Goal: Transaction & Acquisition: Purchase product/service

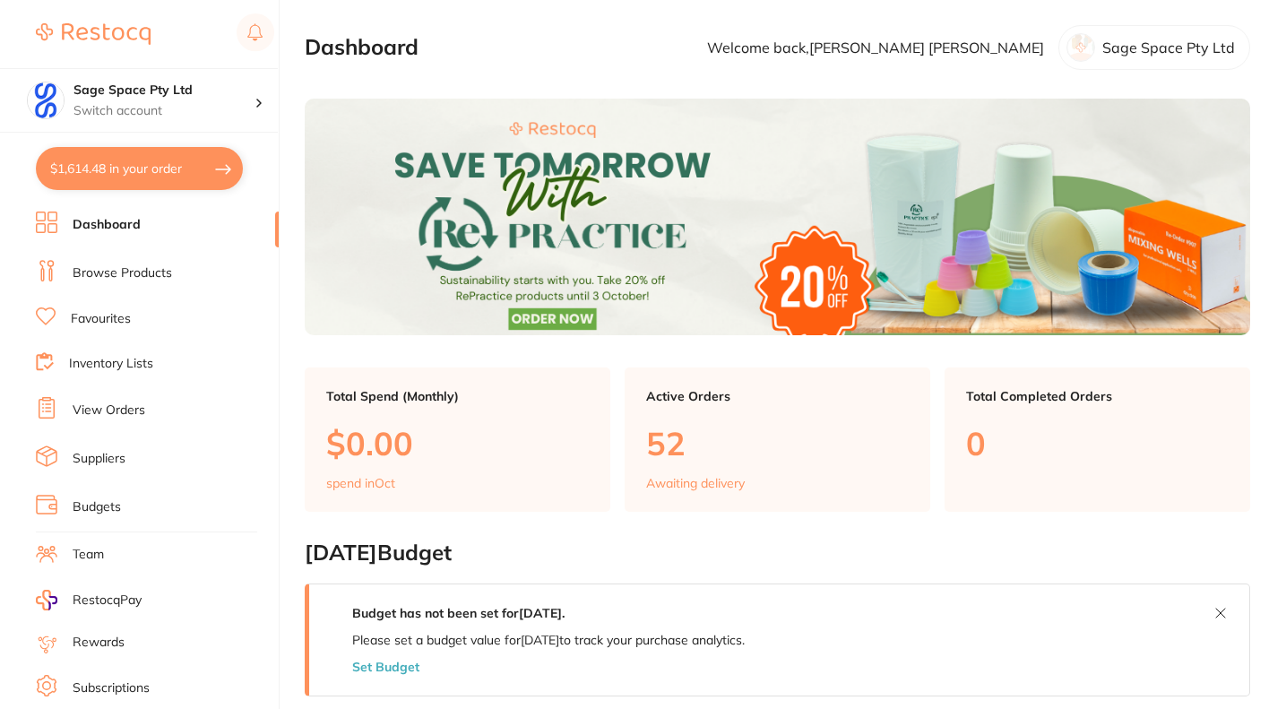
click at [145, 177] on button "$1,614.48 in your order" at bounding box center [139, 168] width 207 height 43
checkbox input "true"
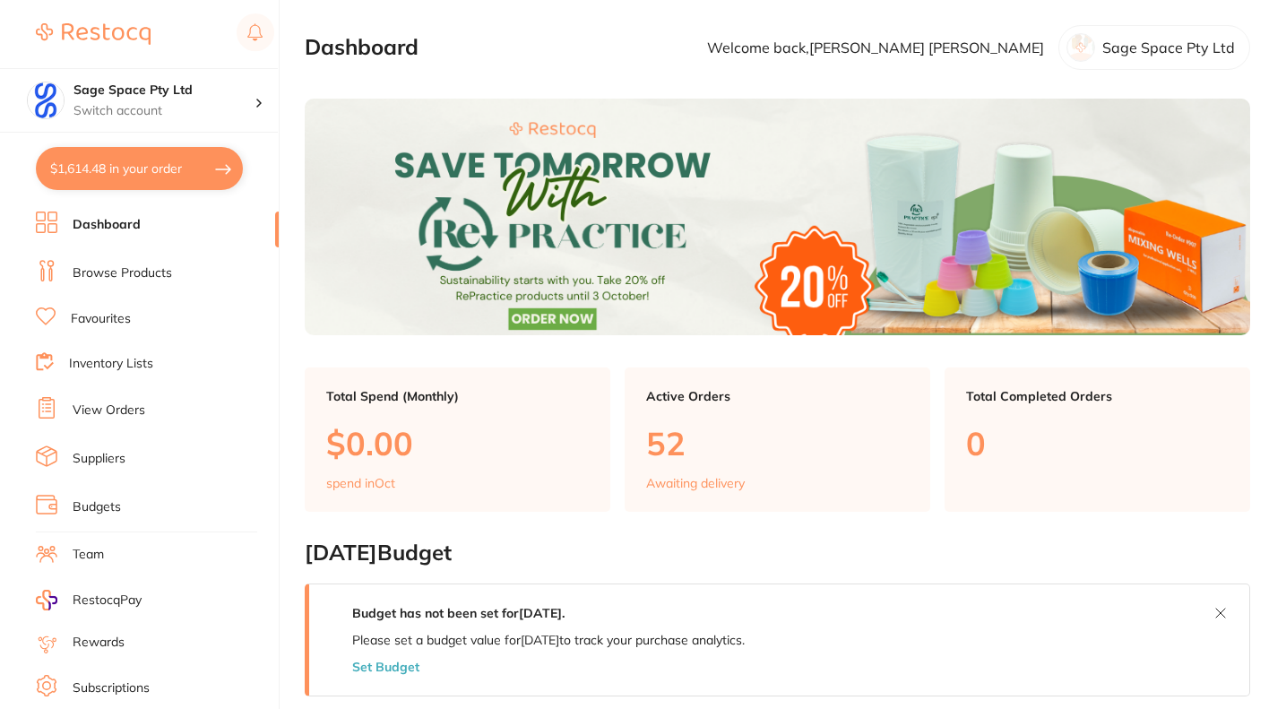
checkbox input "true"
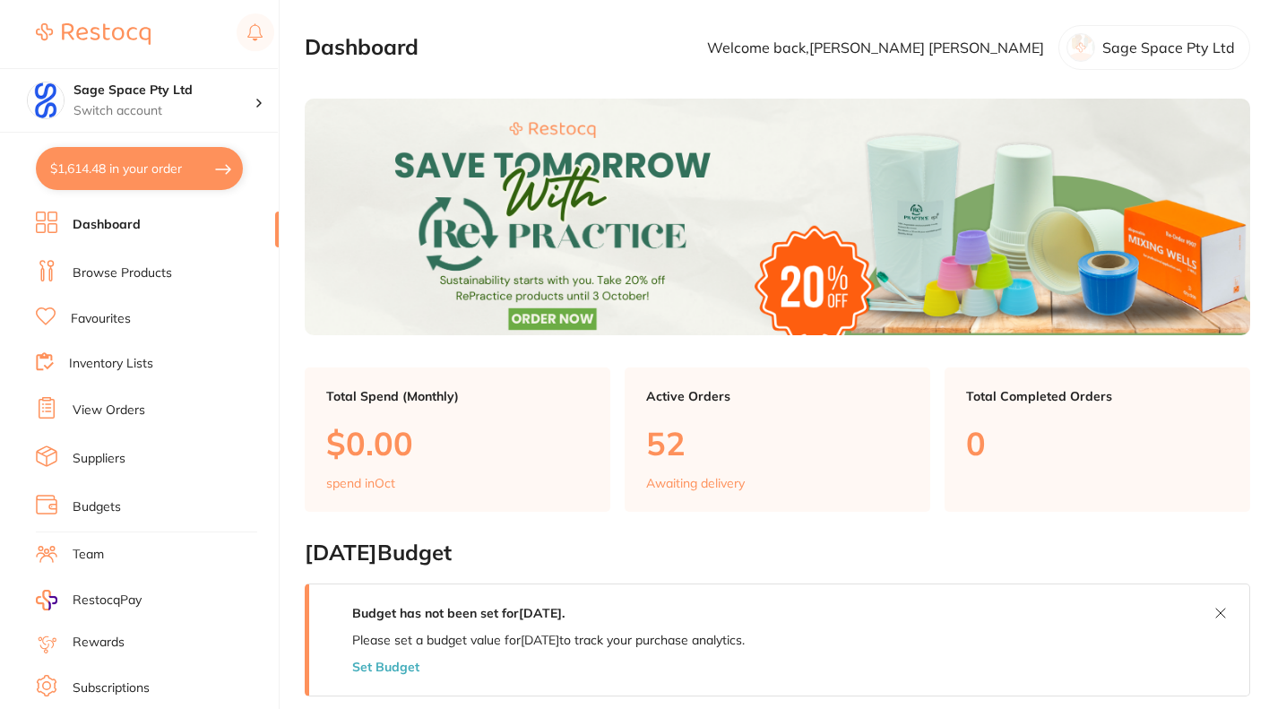
checkbox input "true"
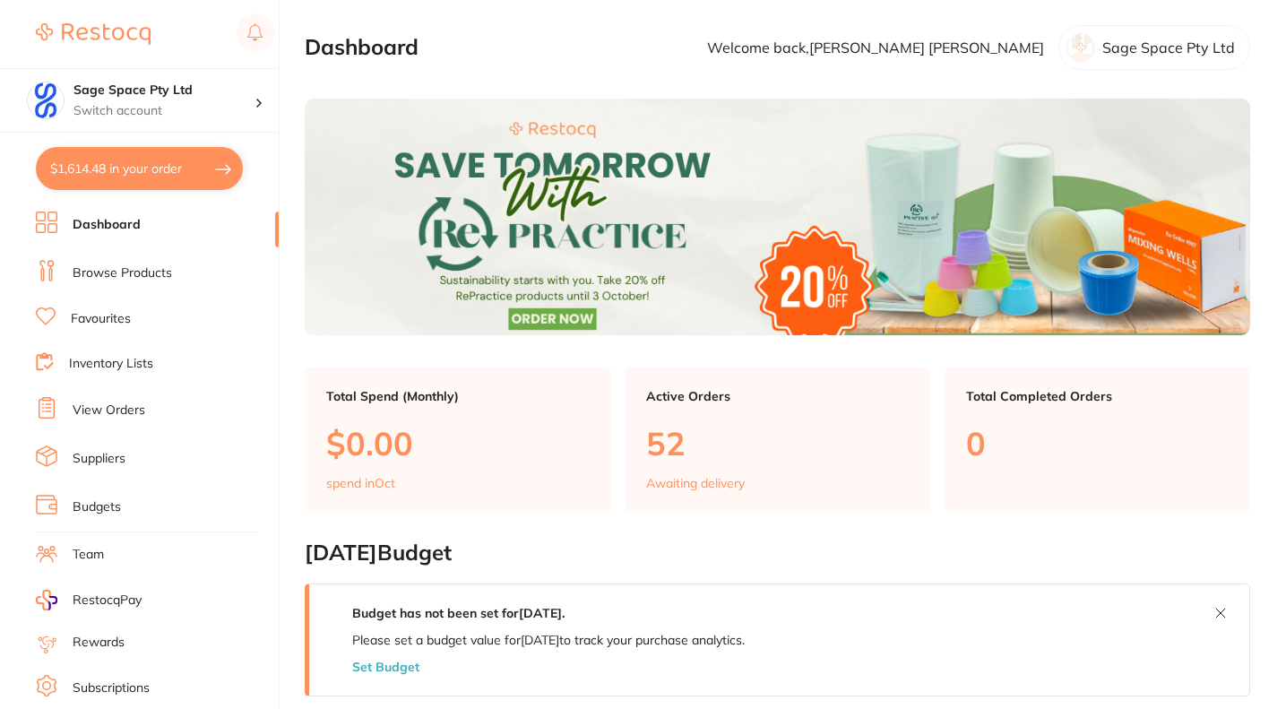
checkbox input "true"
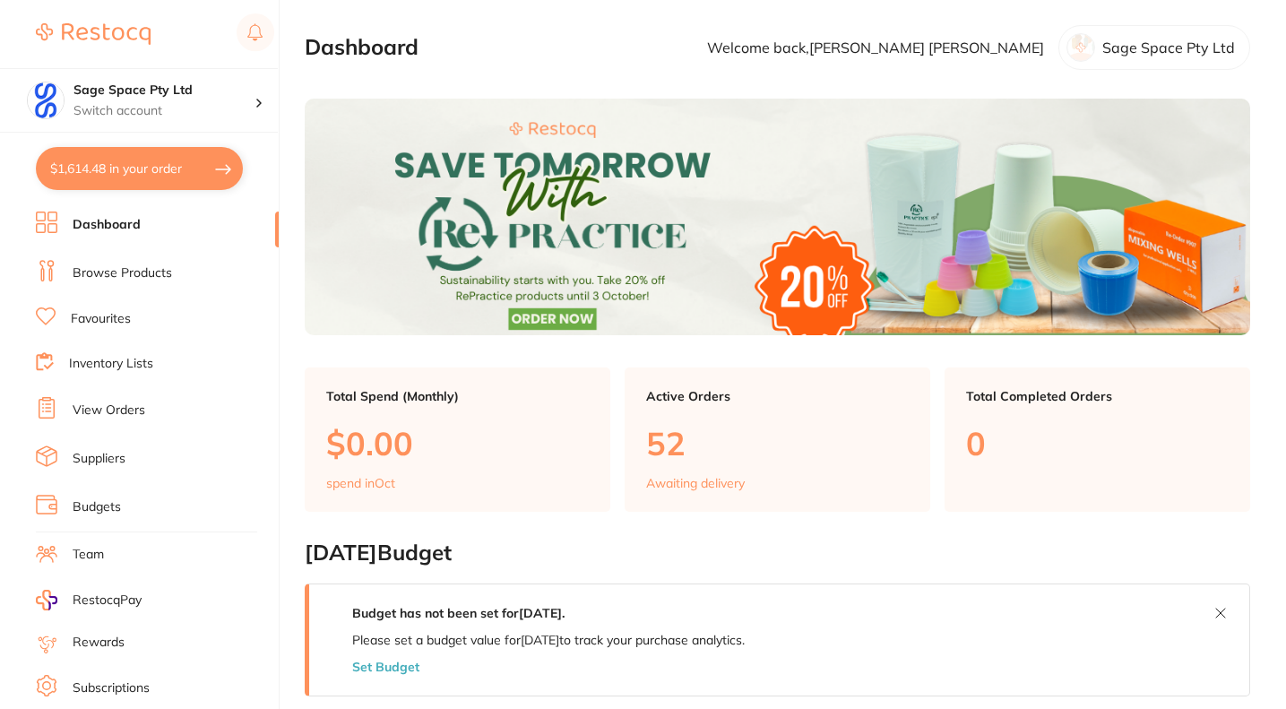
checkbox input "true"
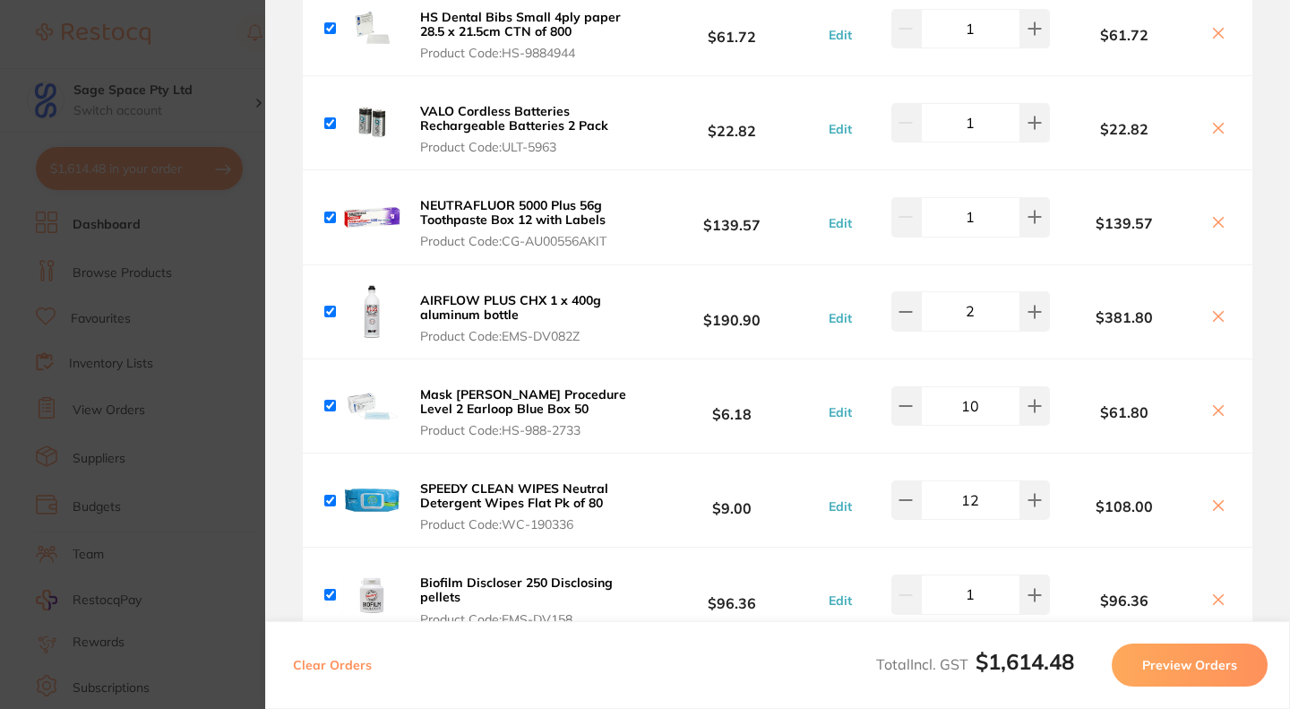
scroll to position [242, 0]
